Goal: Check status: Check status

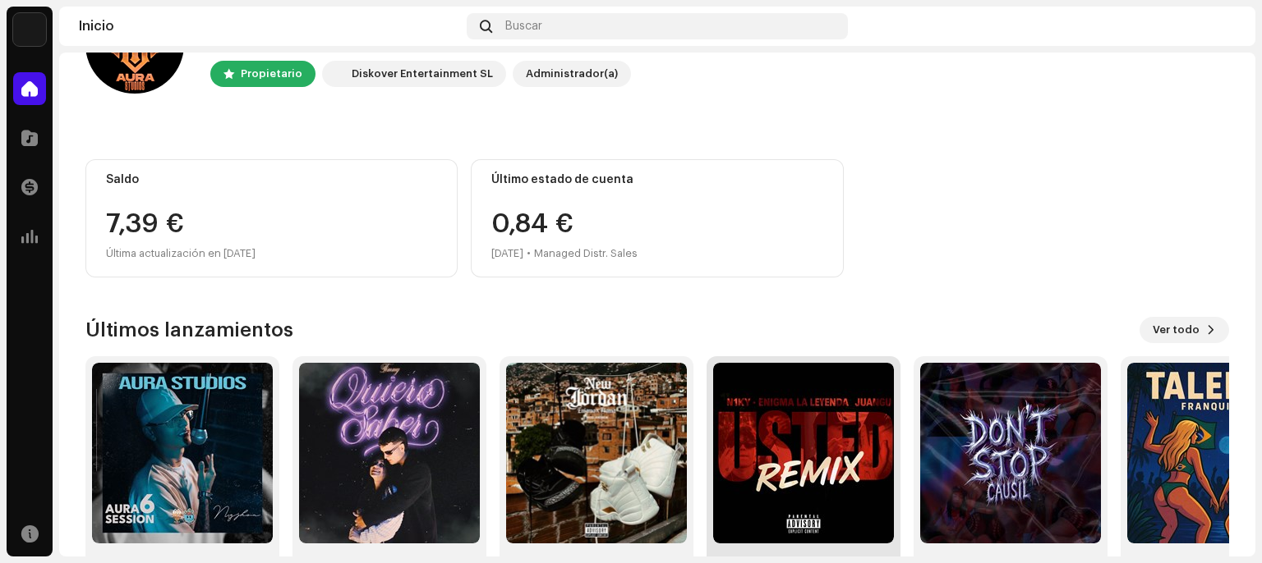
scroll to position [146, 0]
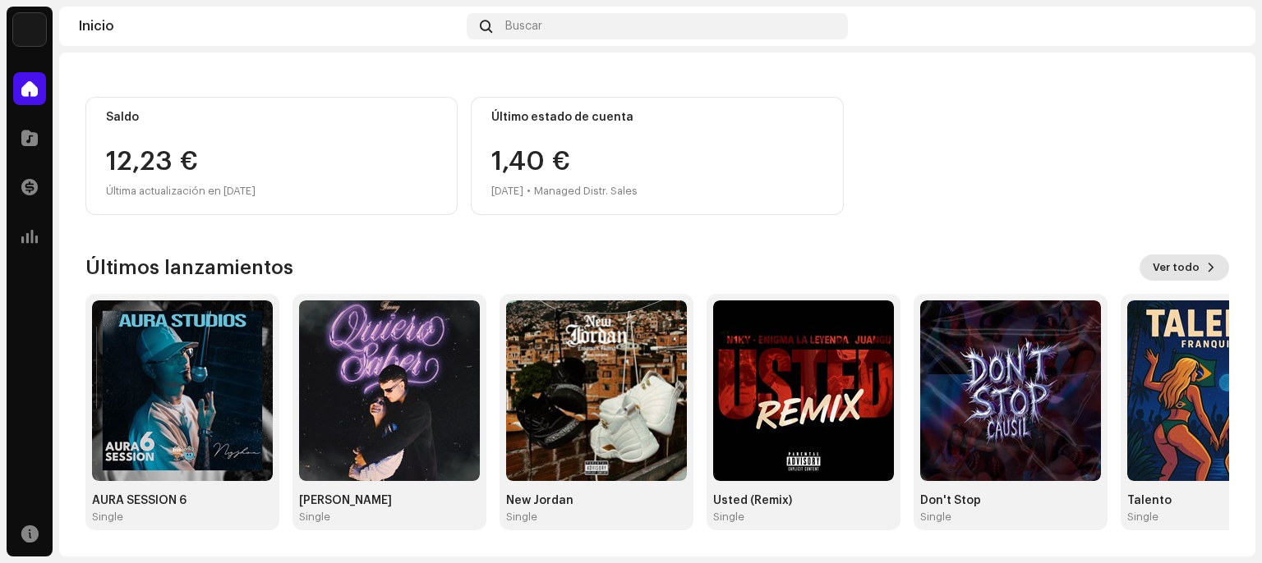
click at [1152, 264] on span "Ver todo" at bounding box center [1175, 267] width 47 height 33
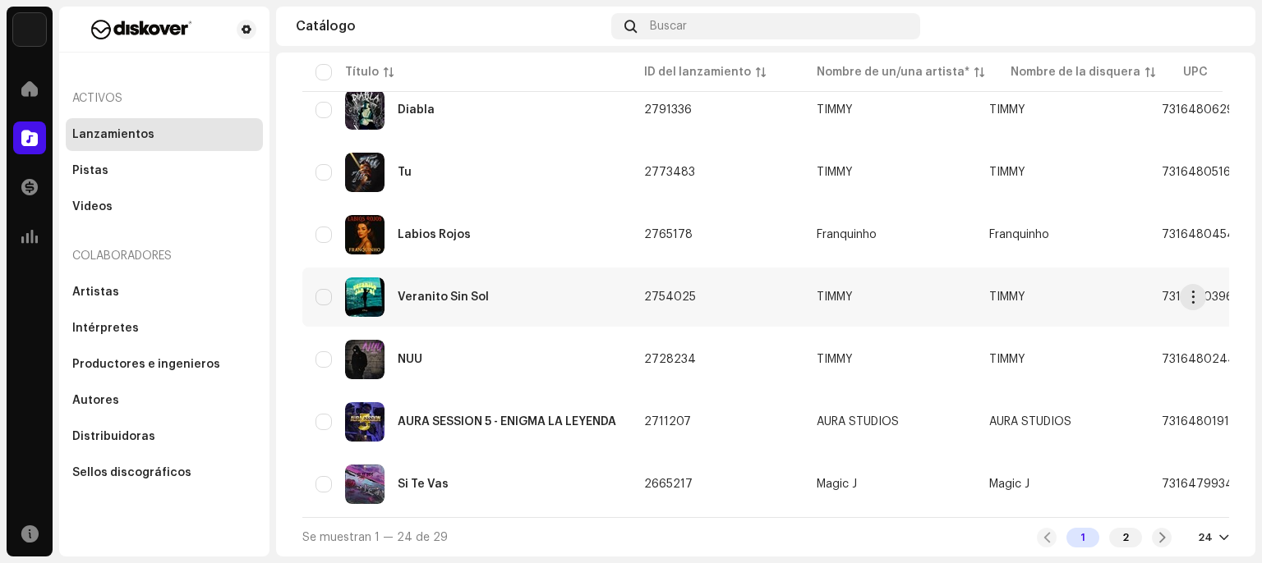
scroll to position [1248, 0]
click at [1124, 540] on div "2" at bounding box center [1125, 538] width 33 height 20
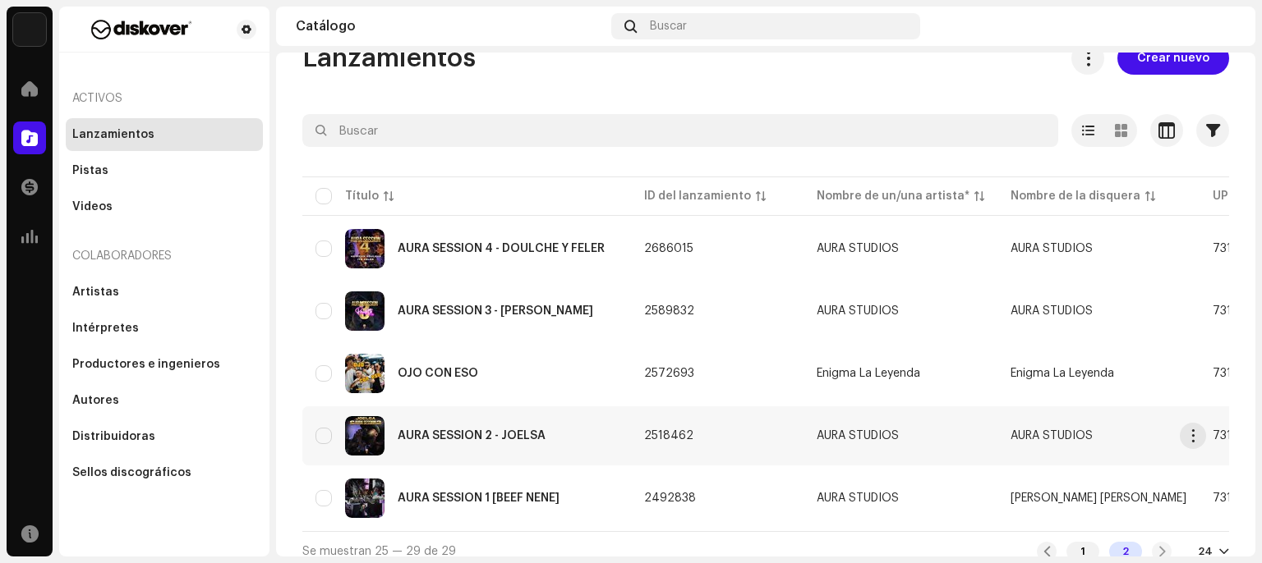
scroll to position [57, 0]
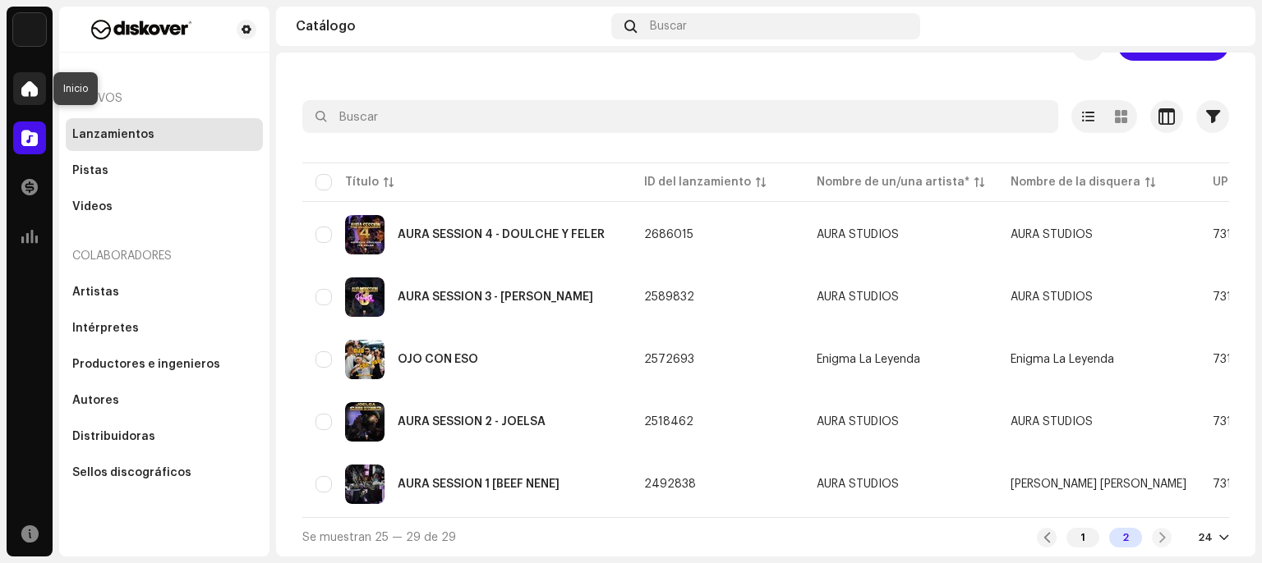
click at [28, 90] on span at bounding box center [29, 88] width 16 height 13
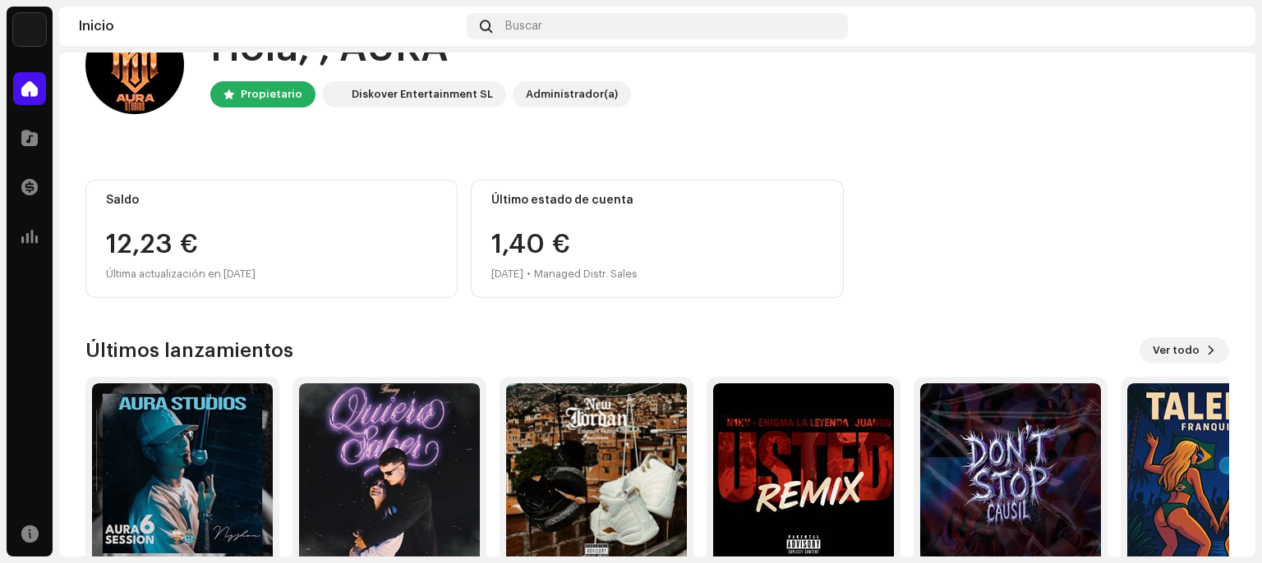
scroll to position [146, 0]
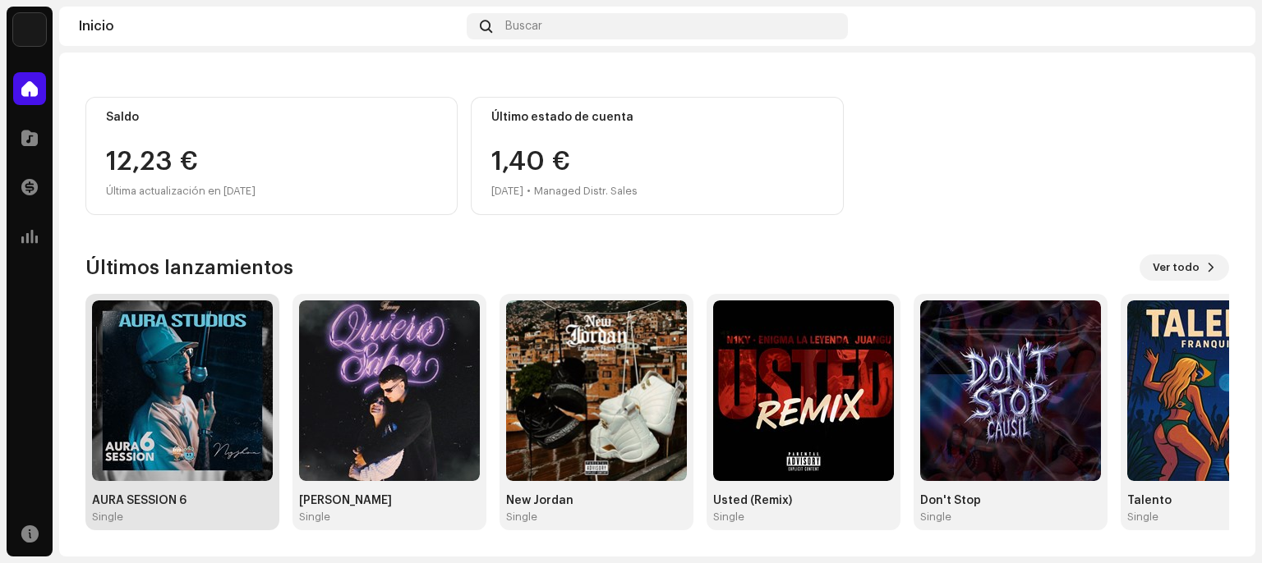
click at [204, 440] on img at bounding box center [182, 391] width 181 height 181
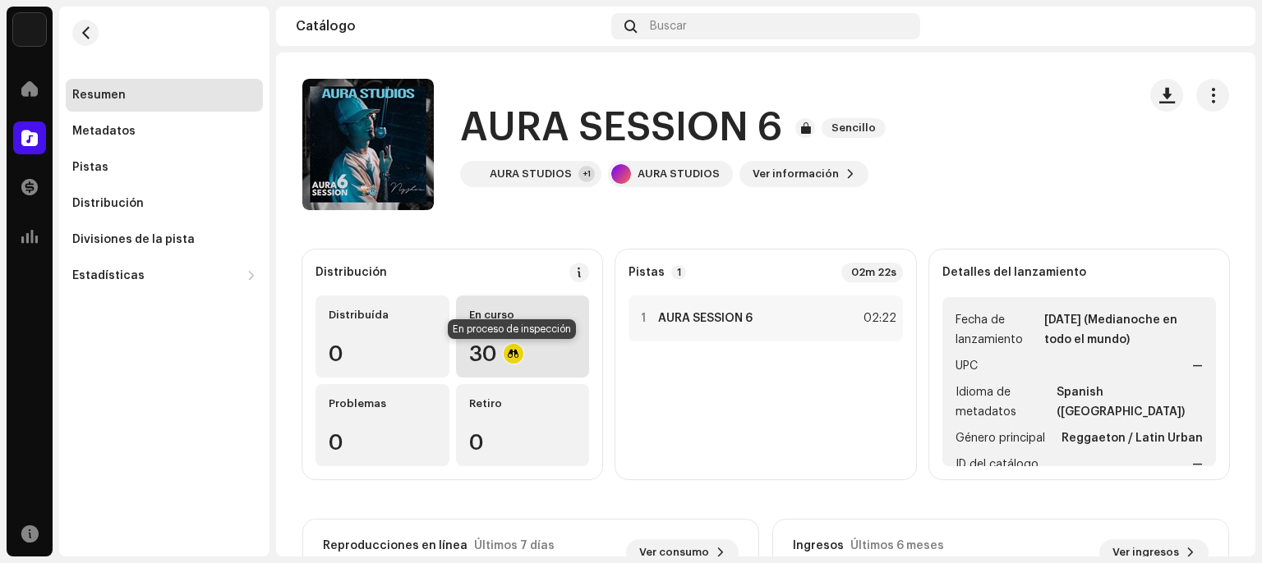
click at [513, 354] on div at bounding box center [513, 354] width 20 height 20
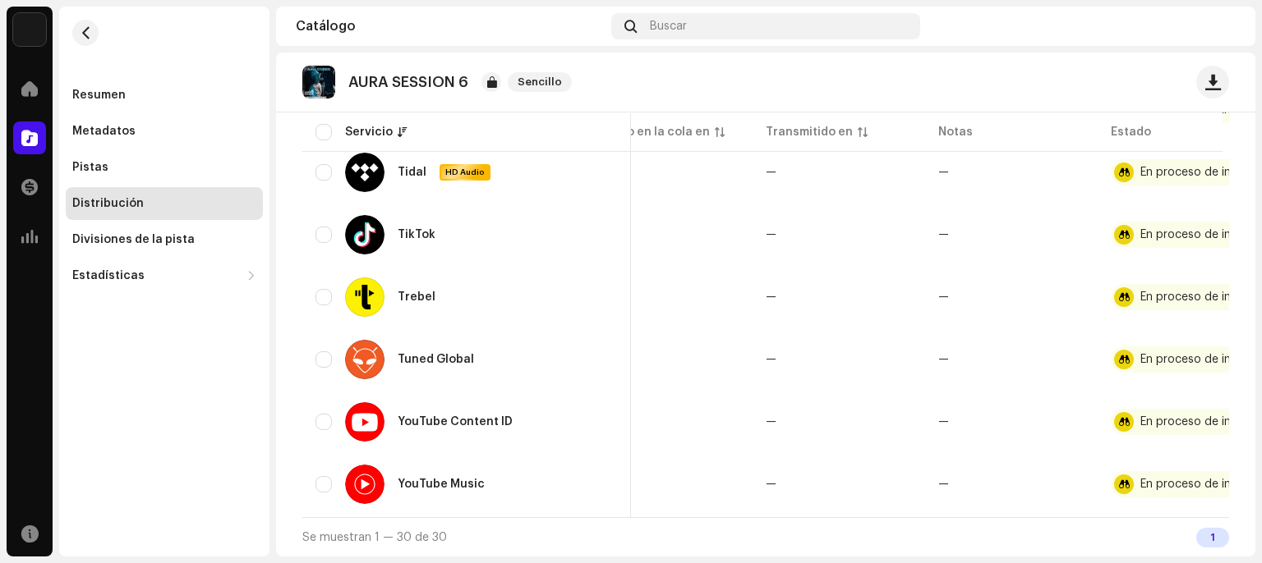
scroll to position [0, 131]
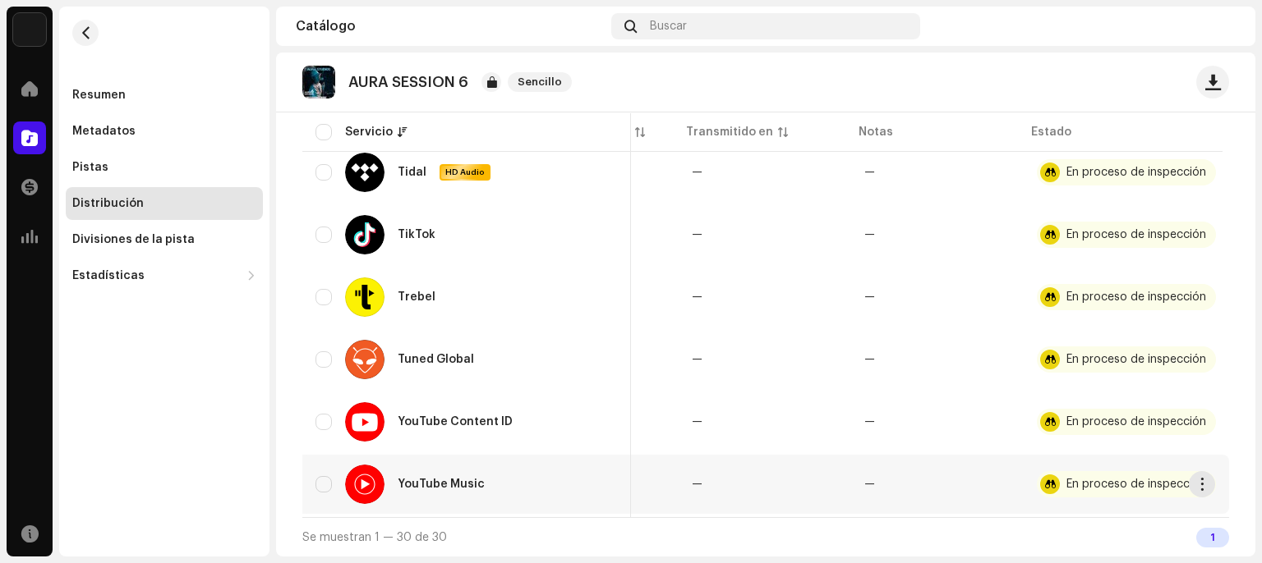
click at [1066, 482] on div "En proceso de inspección" at bounding box center [1136, 484] width 140 height 11
click at [1046, 482] on div at bounding box center [1050, 485] width 20 height 20
click at [1179, 479] on div "En proceso de inspección" at bounding box center [1136, 484] width 140 height 11
click at [1196, 478] on span "button" at bounding box center [1202, 484] width 12 height 13
